Goal: Information Seeking & Learning: Compare options

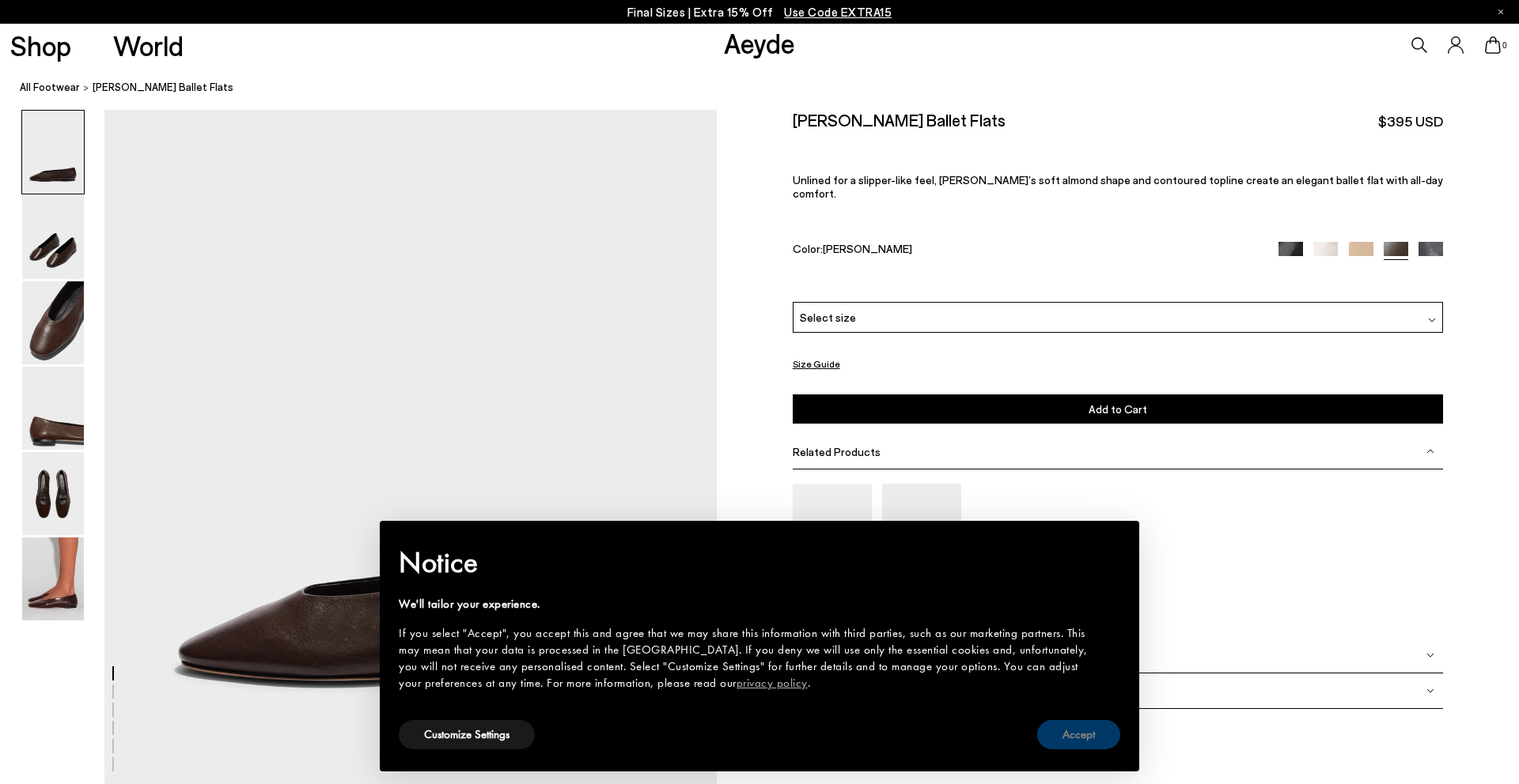
click at [1074, 743] on button "Accept" at bounding box center [1078, 734] width 83 height 29
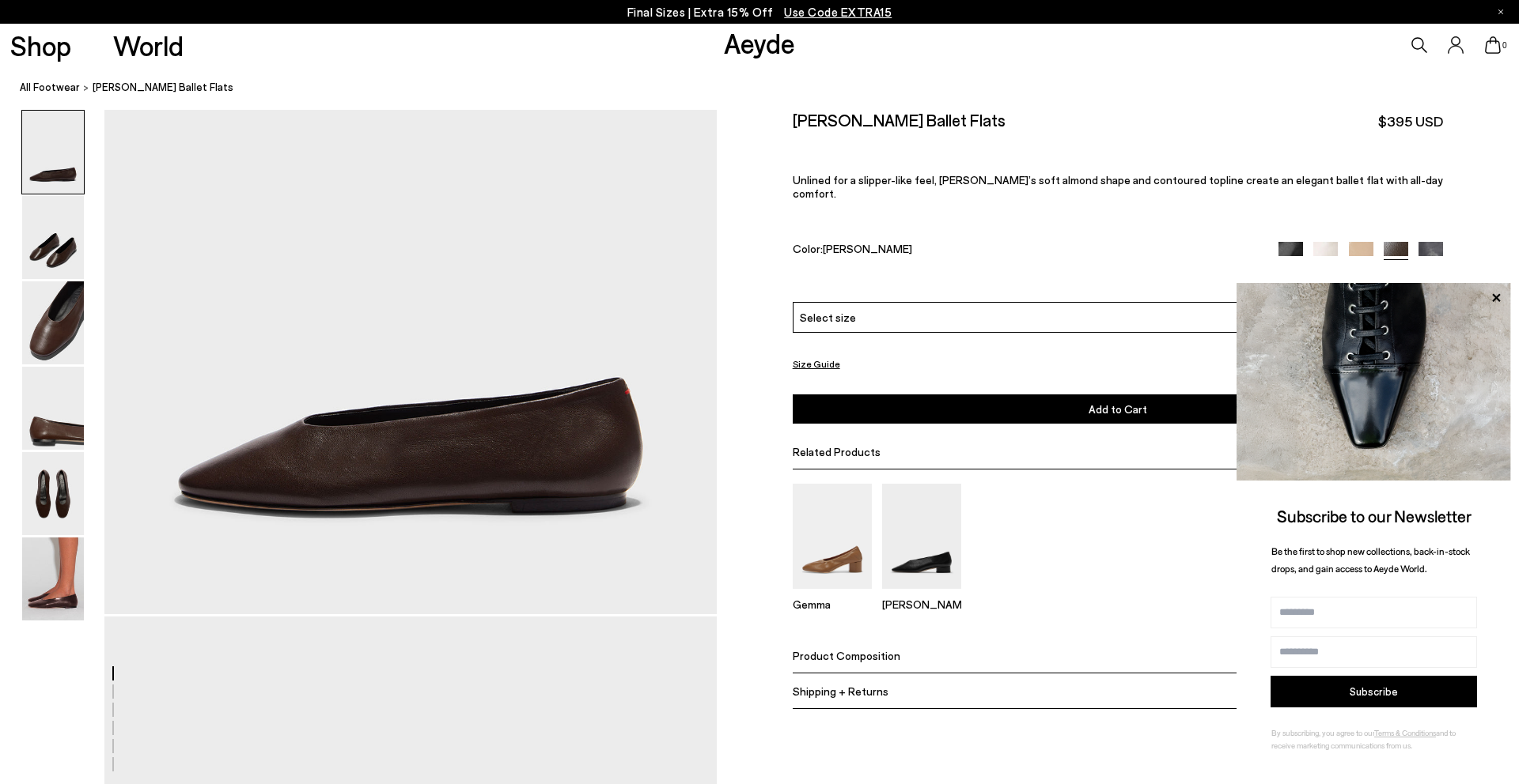
scroll to position [174, 0]
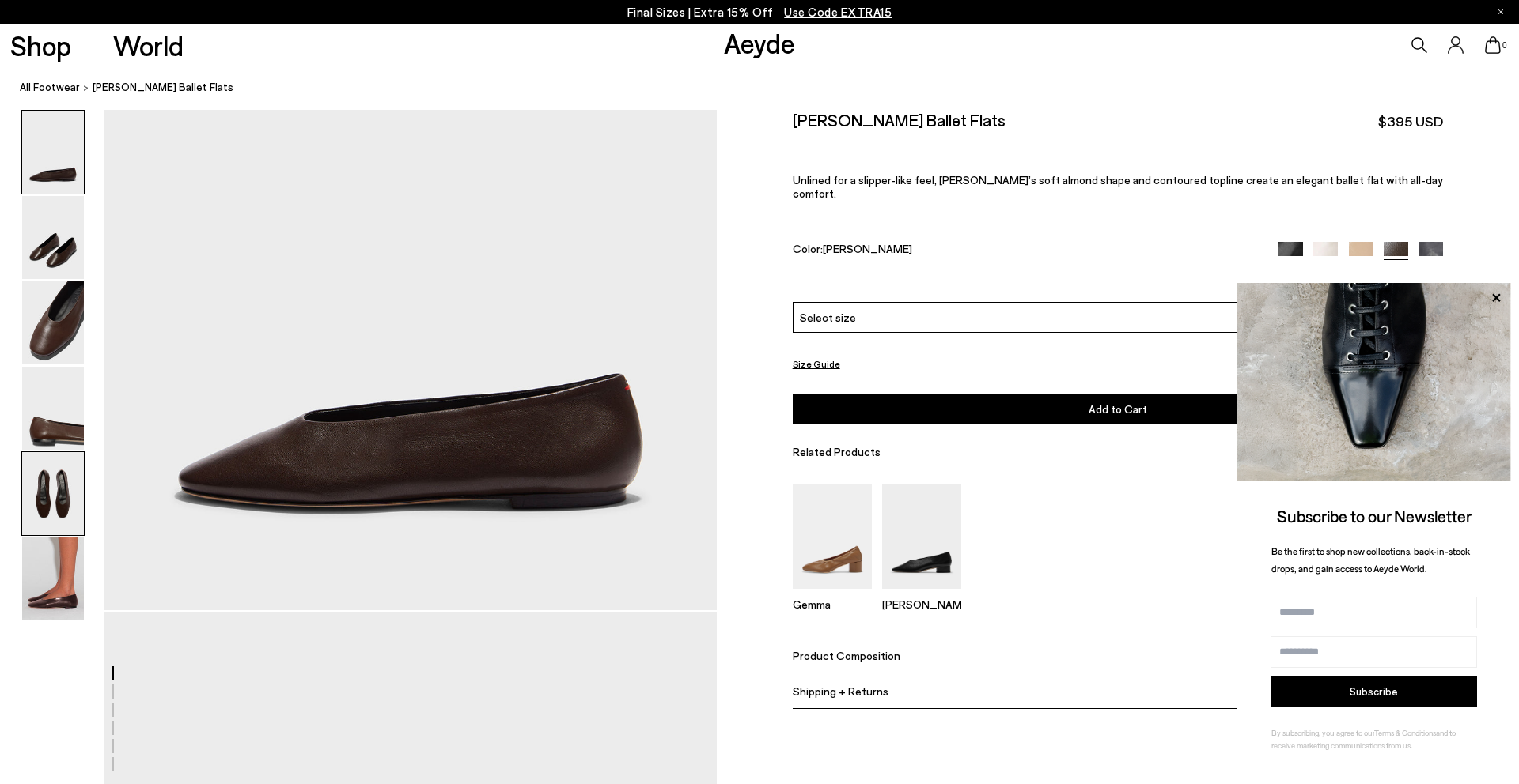
click at [60, 493] on img at bounding box center [52, 493] width 62 height 83
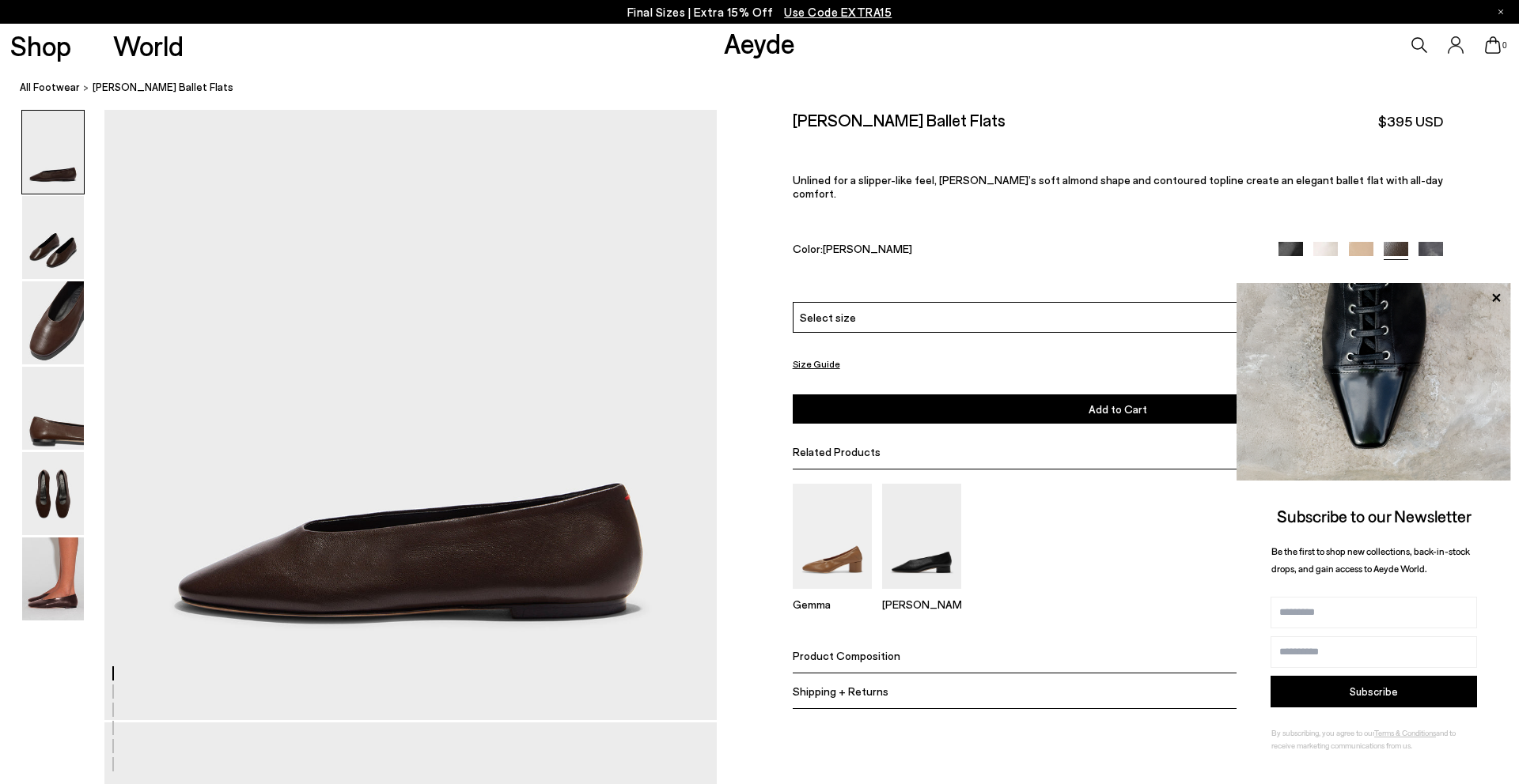
scroll to position [0, 0]
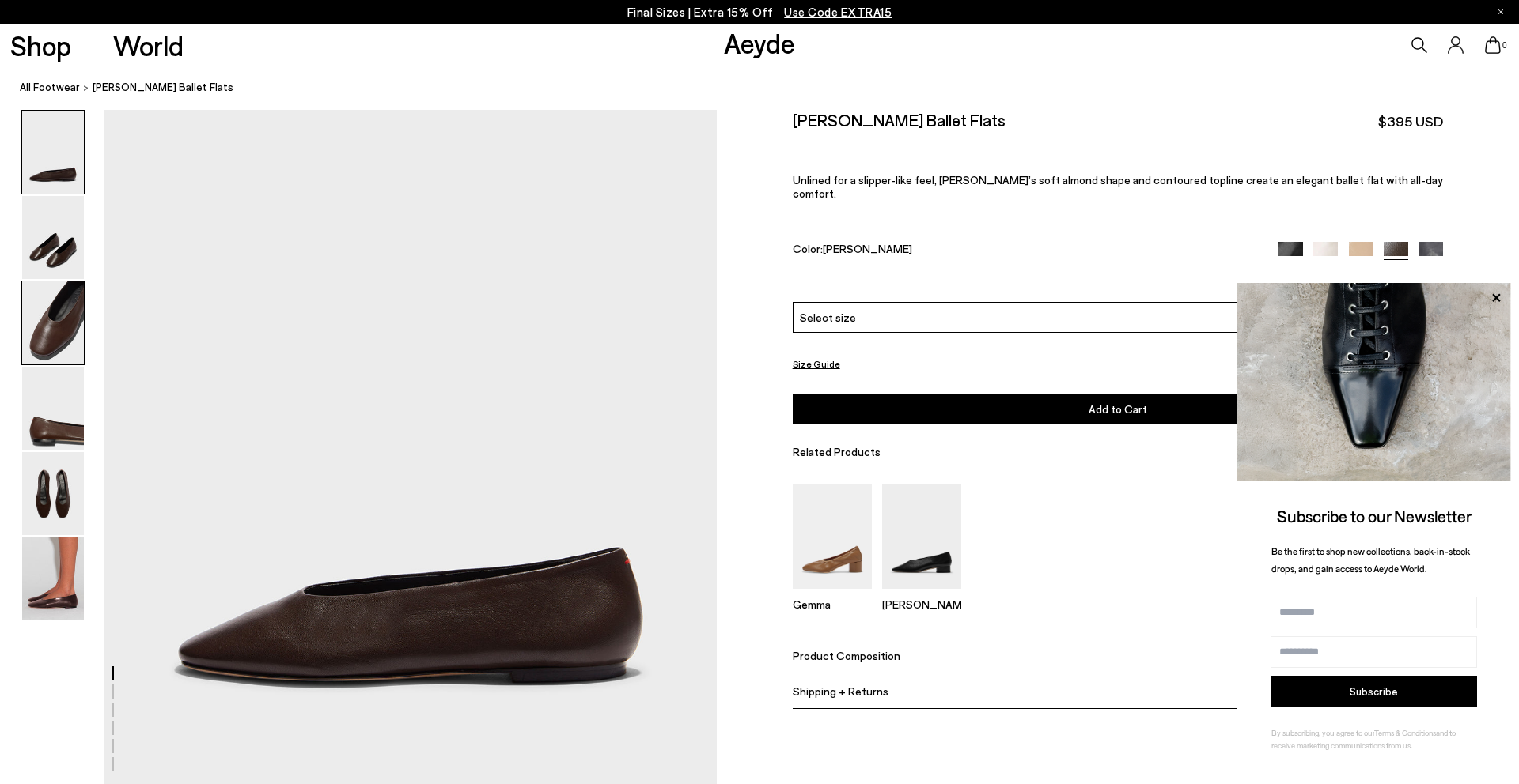
click at [60, 341] on img at bounding box center [52, 323] width 62 height 83
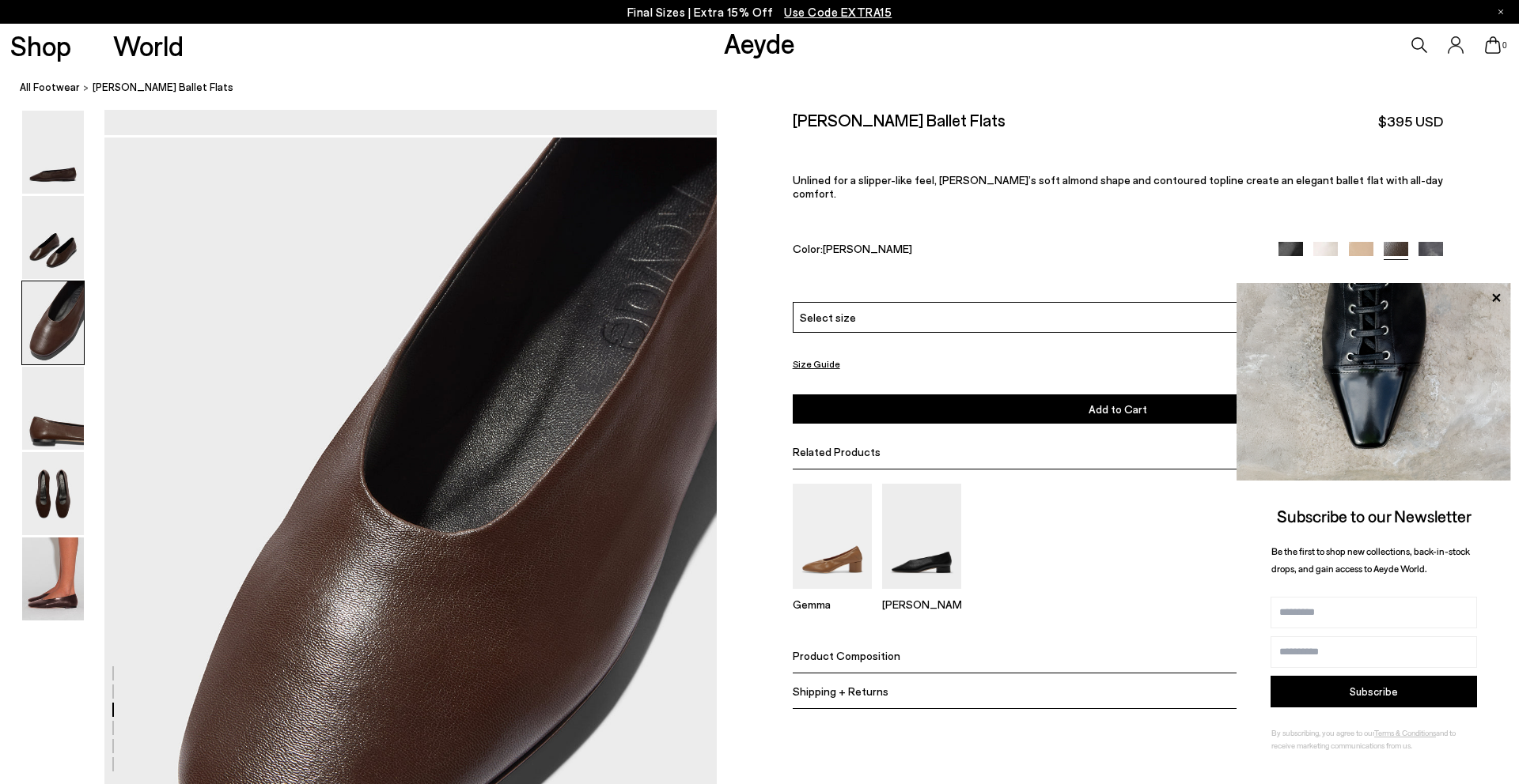
scroll to position [1496, 0]
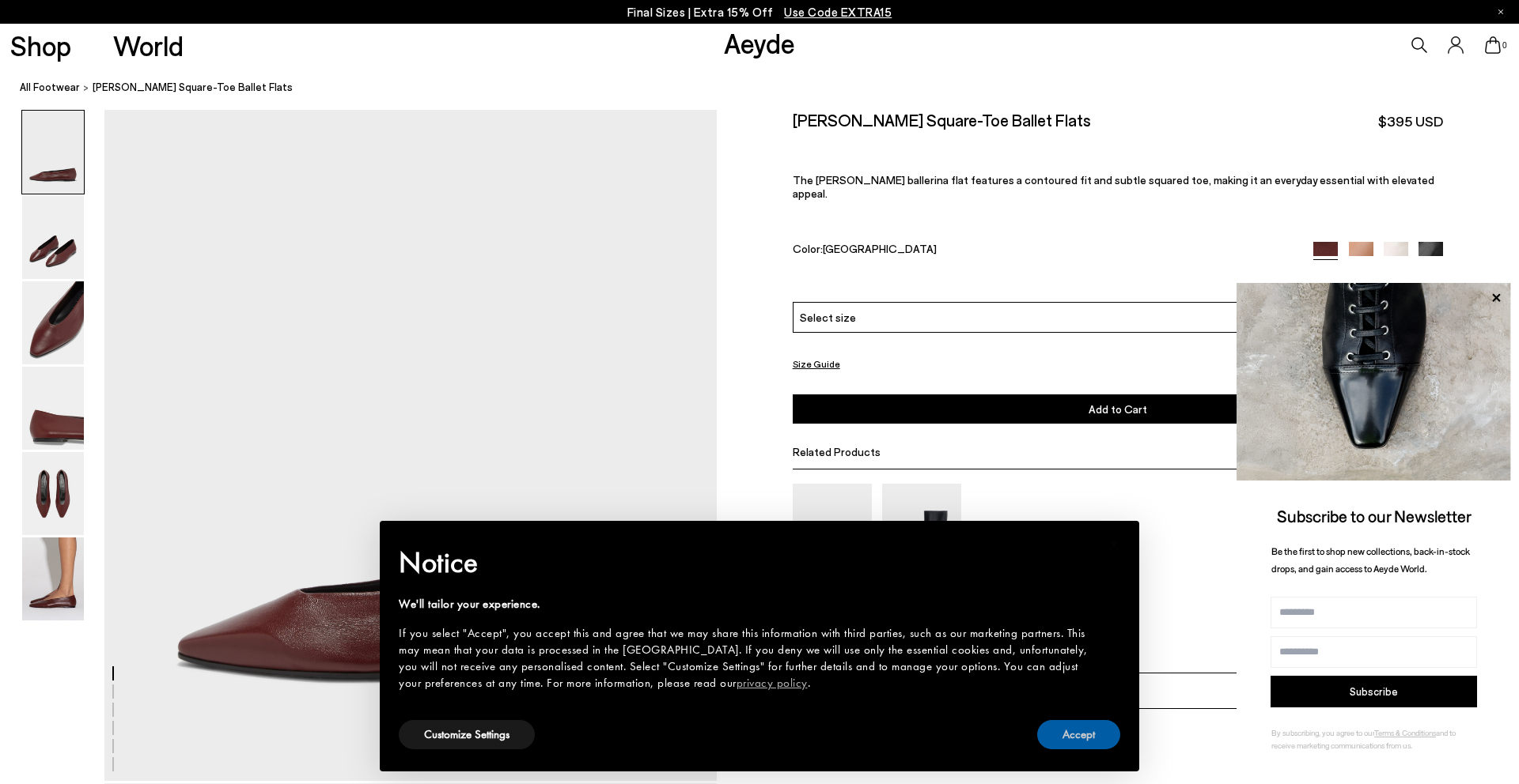
click at [1060, 731] on button "Accept" at bounding box center [1078, 734] width 83 height 29
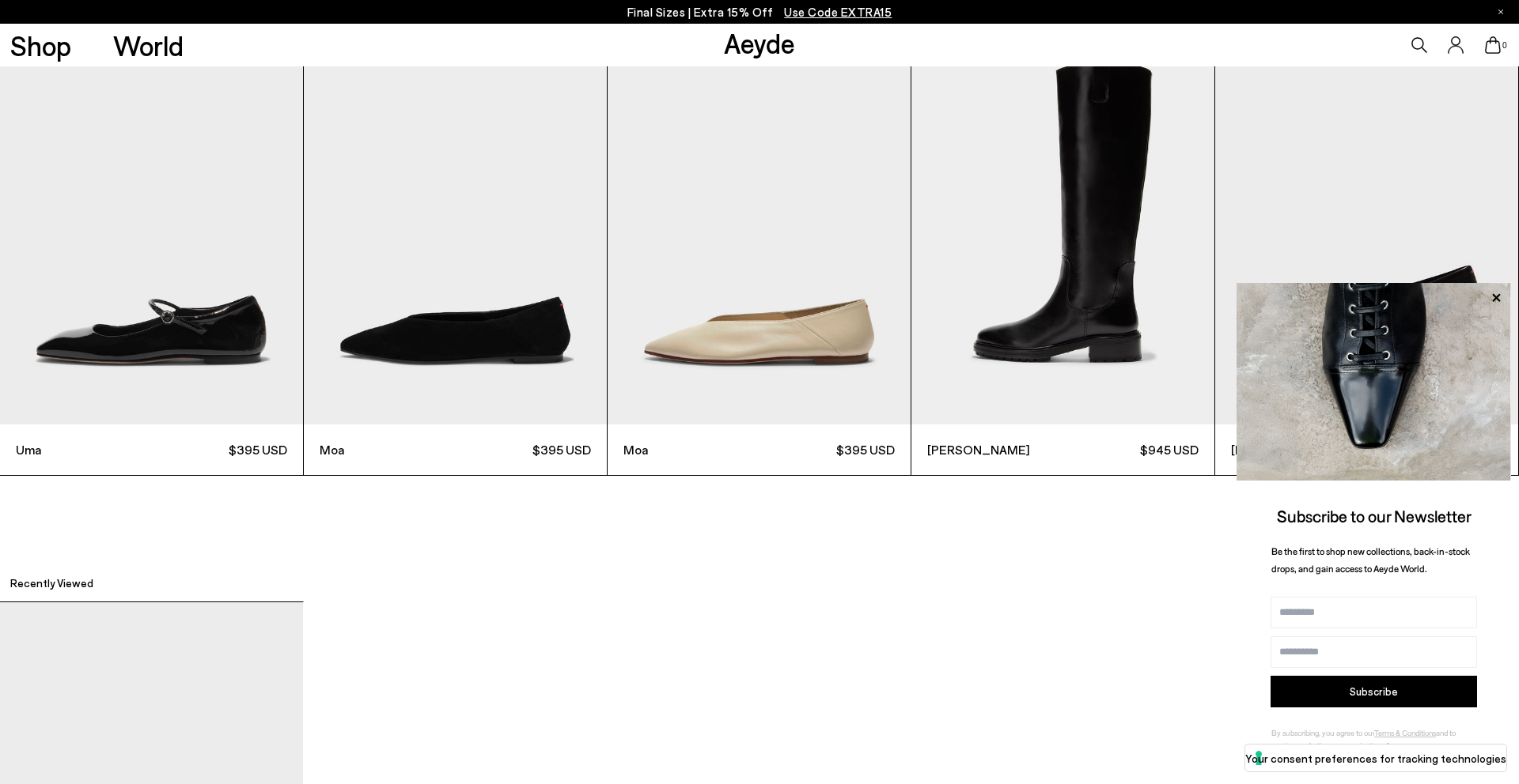
scroll to position [4980, 0]
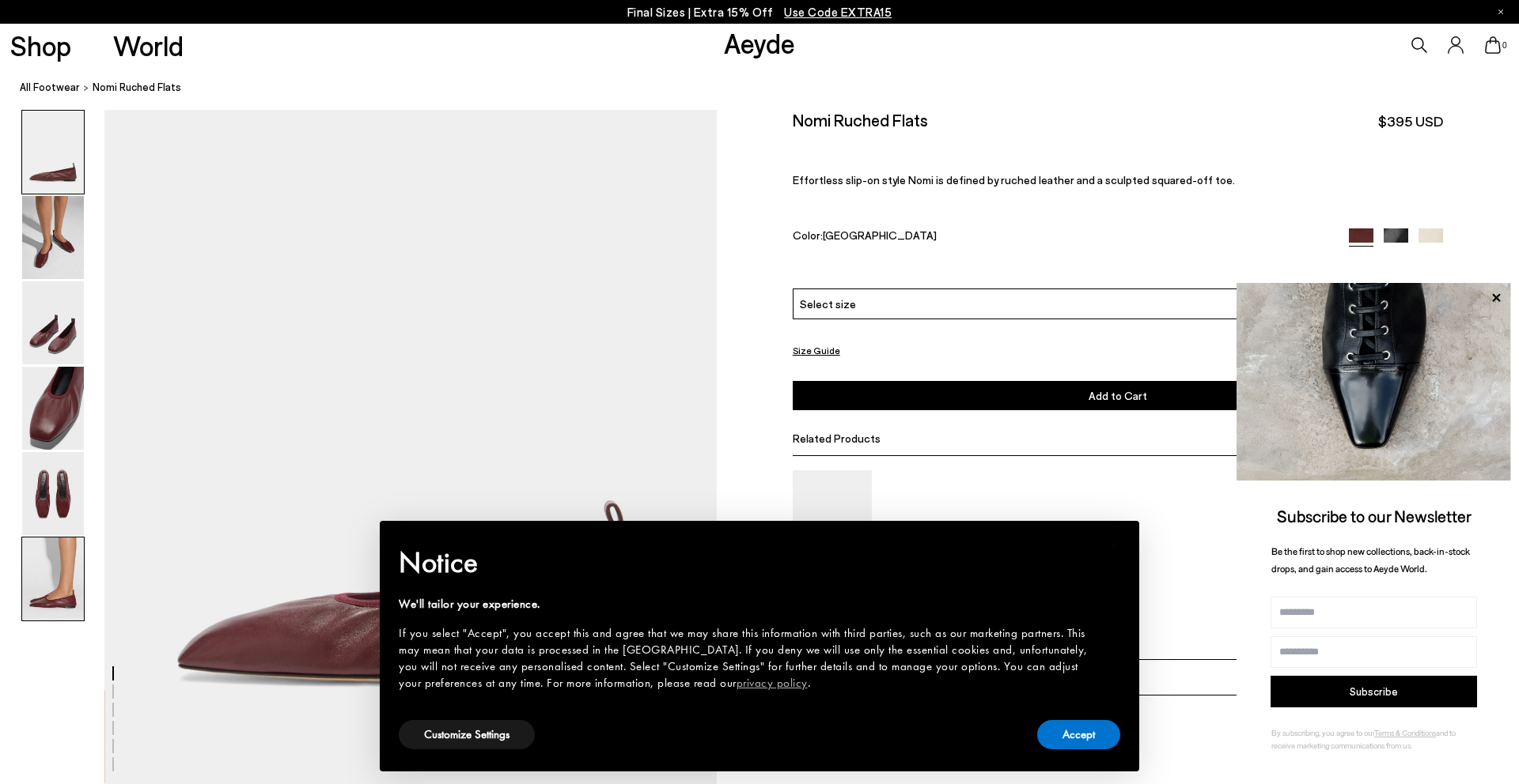
click at [68, 591] on img at bounding box center [52, 579] width 62 height 83
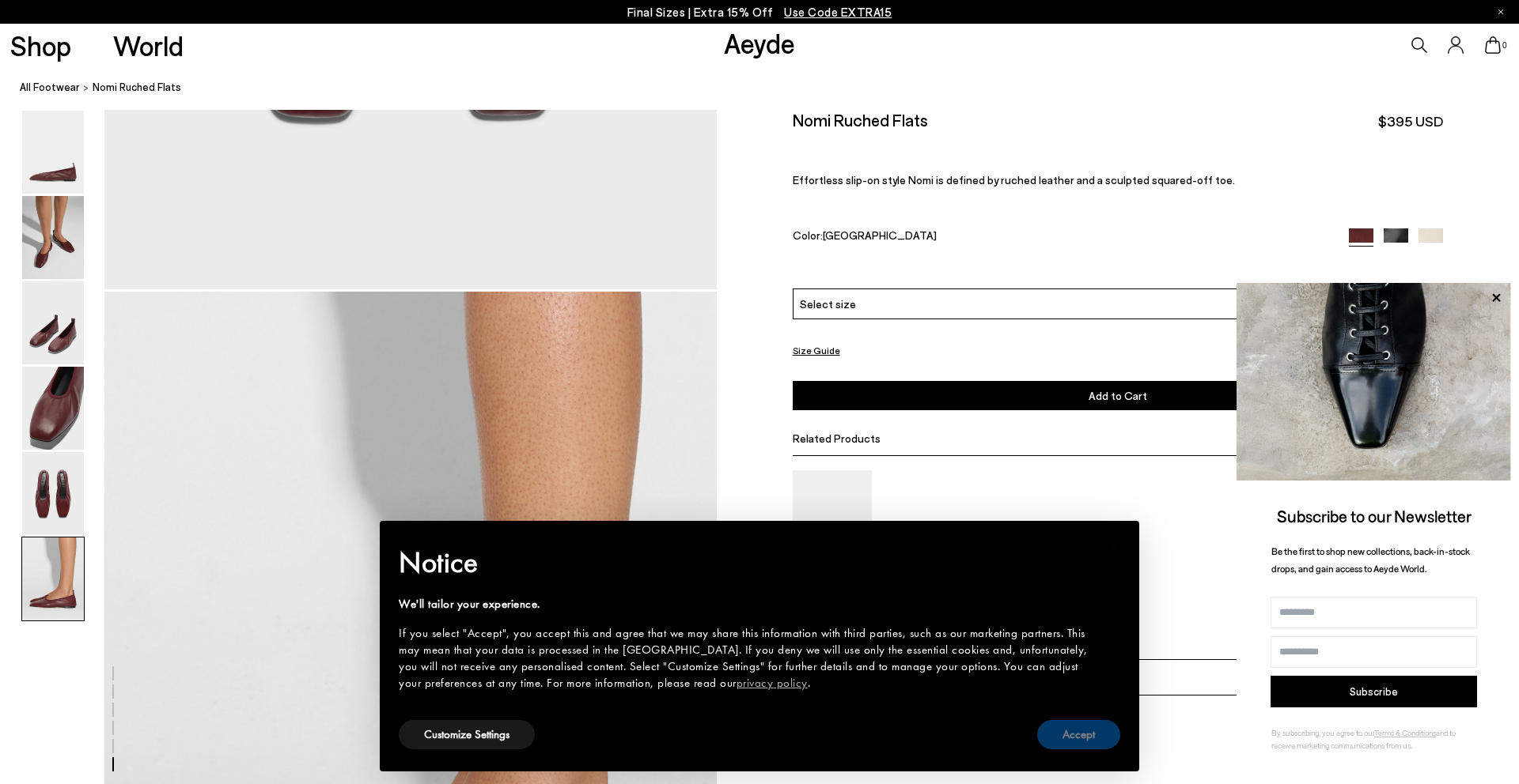
click at [1097, 737] on button "Accept" at bounding box center [1078, 734] width 83 height 29
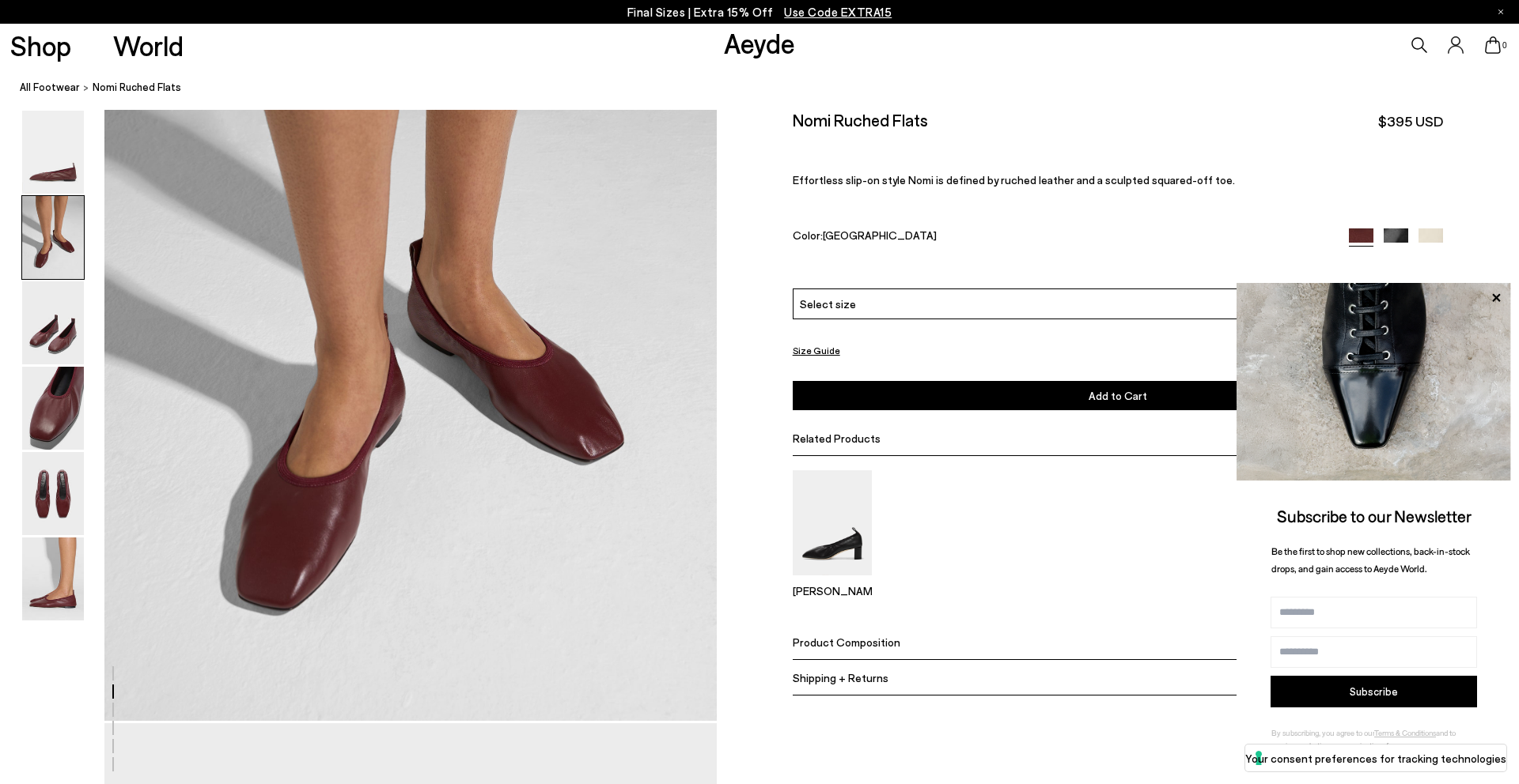
scroll to position [877, 0]
